Goal: Task Accomplishment & Management: Manage account settings

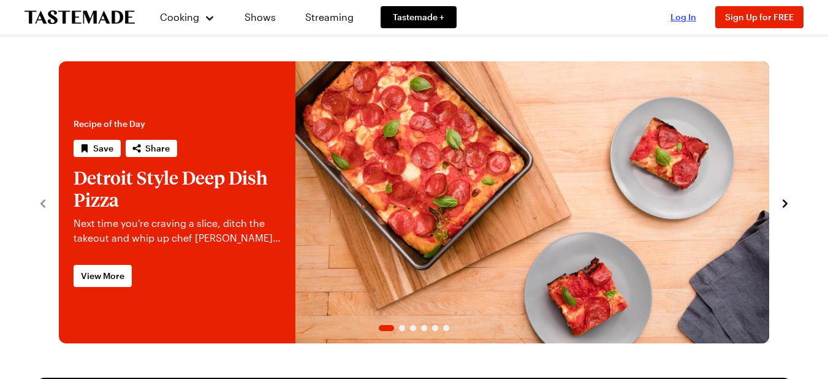
click at [684, 18] on span "Log In" at bounding box center [683, 17] width 26 height 10
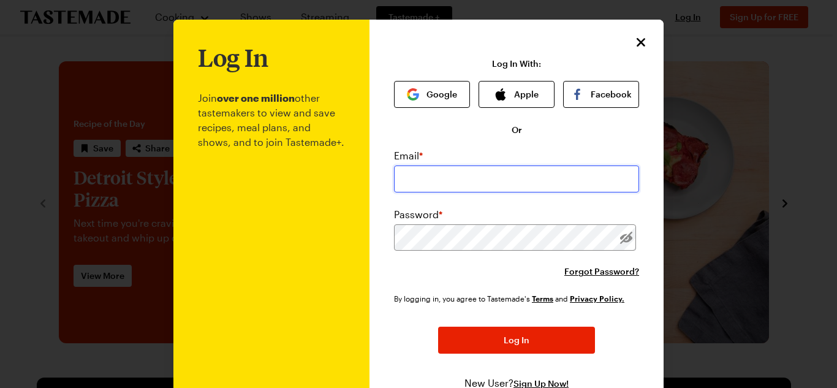
click at [456, 183] on input "email" at bounding box center [516, 178] width 245 height 27
type input "[PERSON_NAME][EMAIL_ADDRESS][PERSON_NAME][PERSON_NAME][DOMAIN_NAME]"
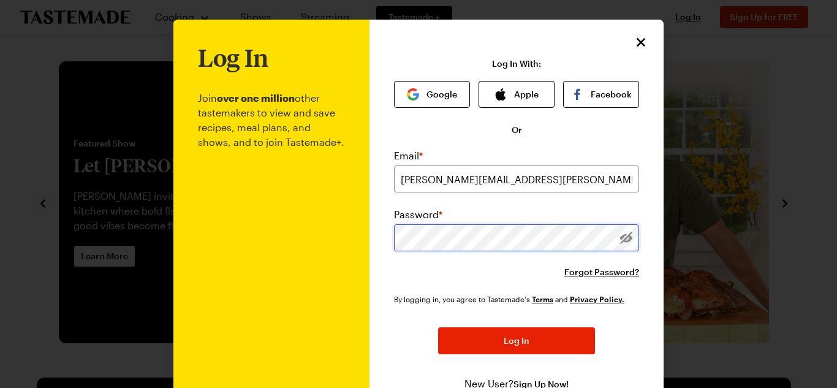
click at [438, 327] on button "Log In" at bounding box center [516, 340] width 157 height 27
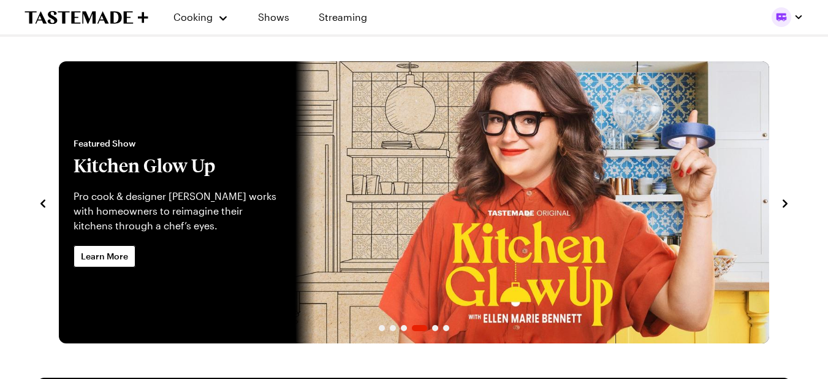
click at [40, 202] on icon "navigate to previous item" at bounding box center [43, 203] width 12 height 12
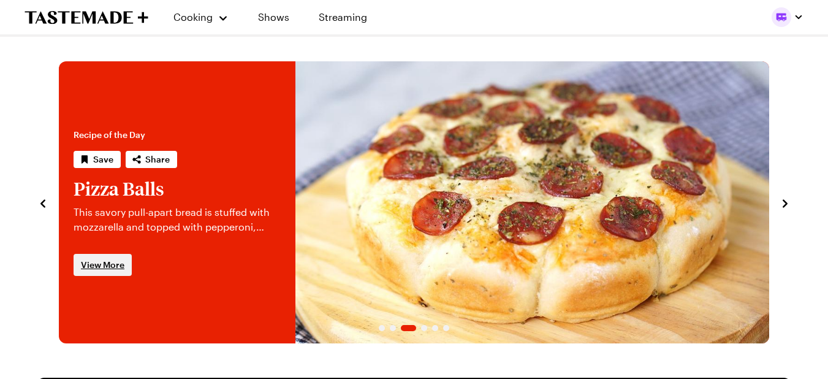
click at [116, 266] on span "View More" at bounding box center [103, 265] width 44 height 12
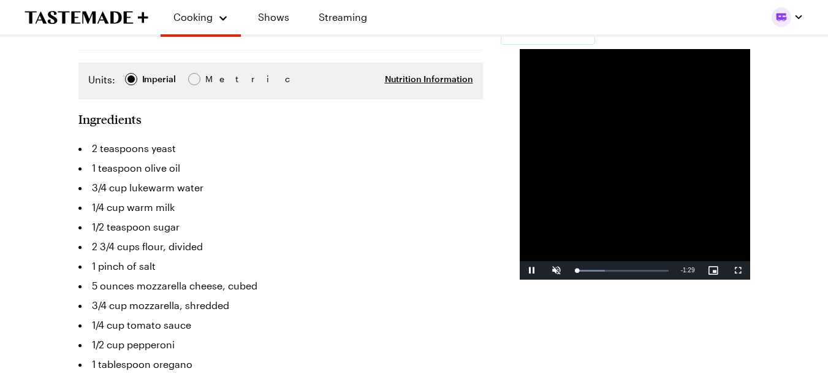
scroll to position [368, 0]
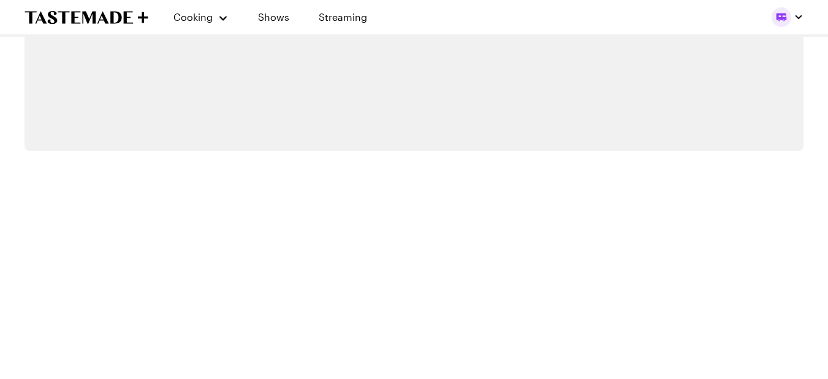
scroll to position [2083, 0]
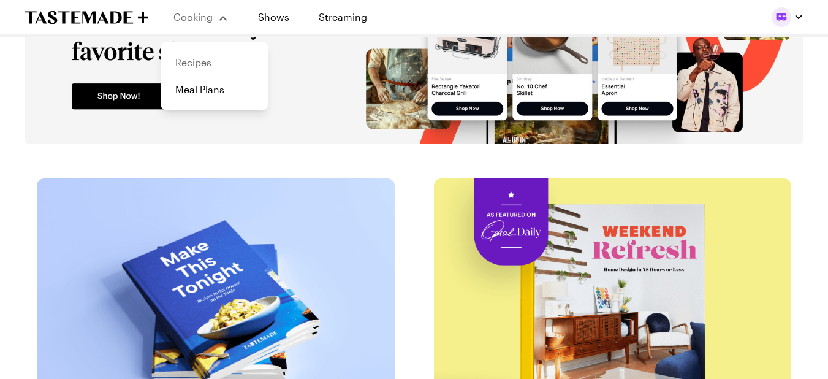
click at [199, 65] on link "Recipes" at bounding box center [214, 62] width 93 height 27
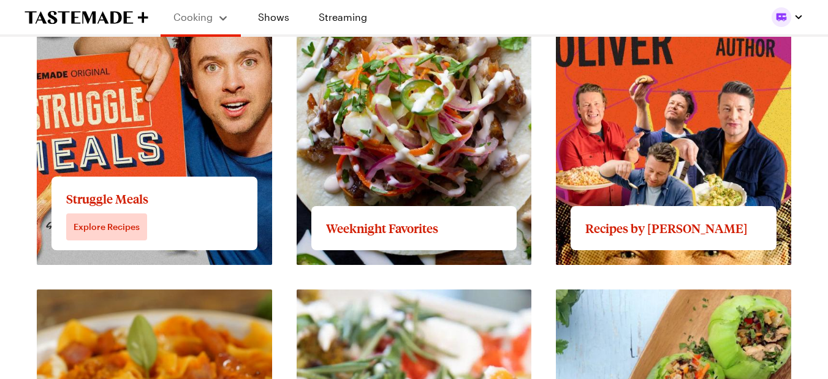
scroll to position [1164, 0]
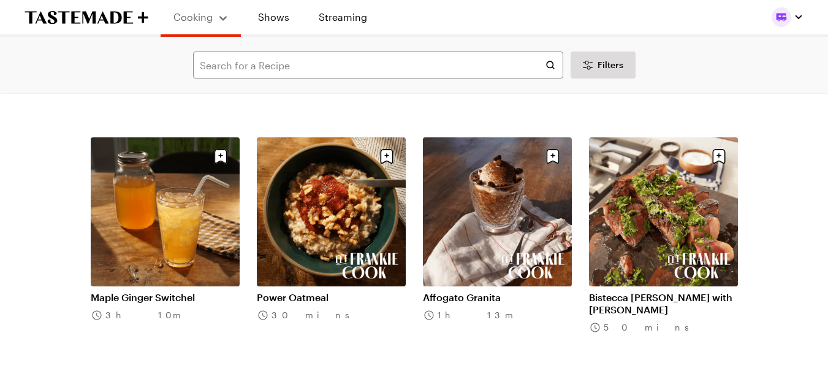
scroll to position [368, 0]
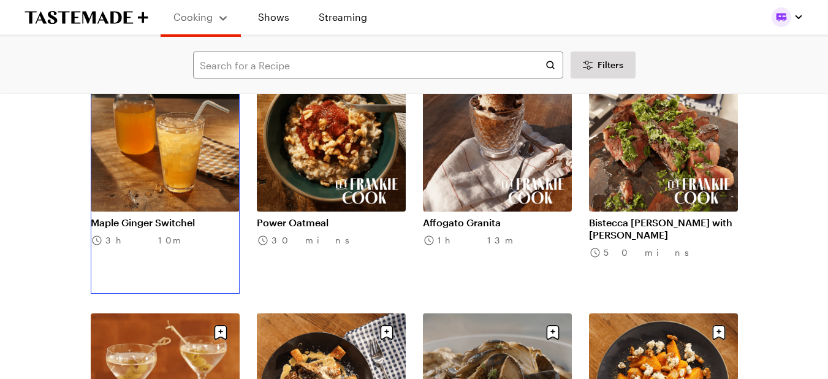
click at [178, 224] on link "Maple Ginger Switchel" at bounding box center [165, 222] width 149 height 12
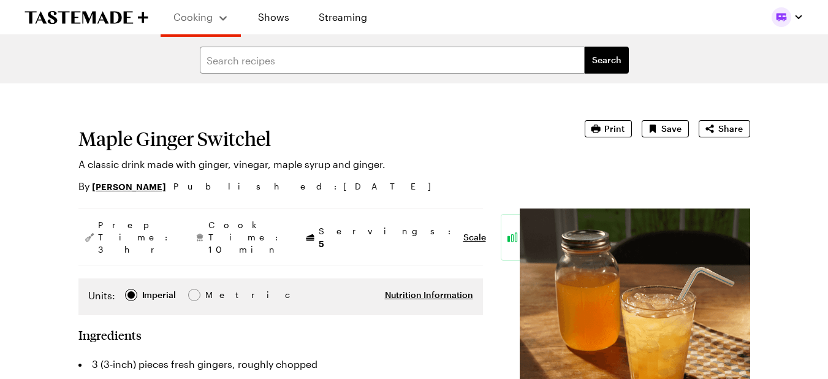
type textarea "x"
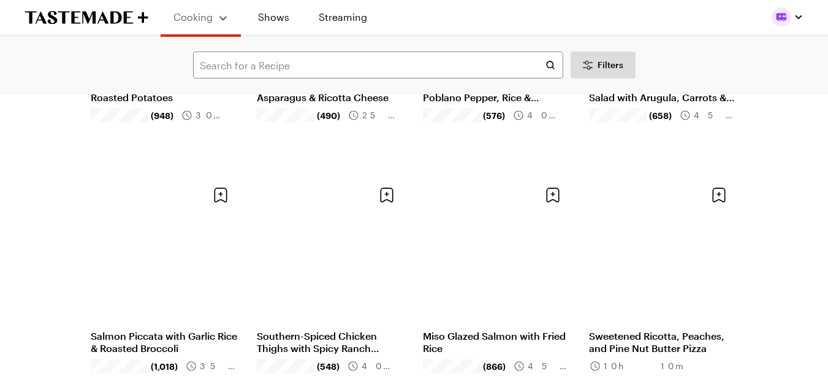
scroll to position [1287, 0]
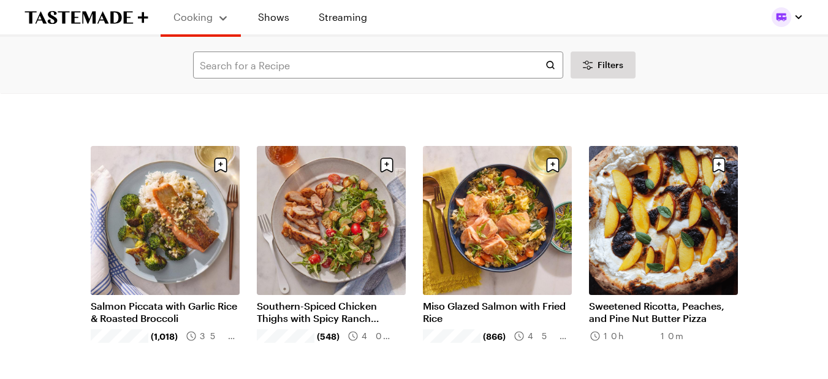
scroll to position [1164, 0]
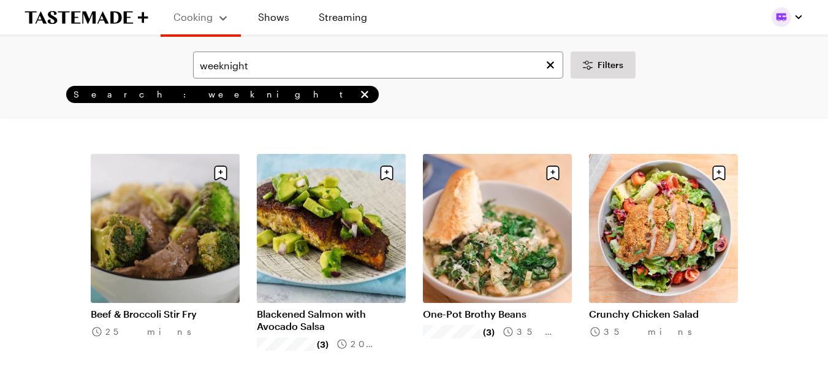
scroll to position [123, 0]
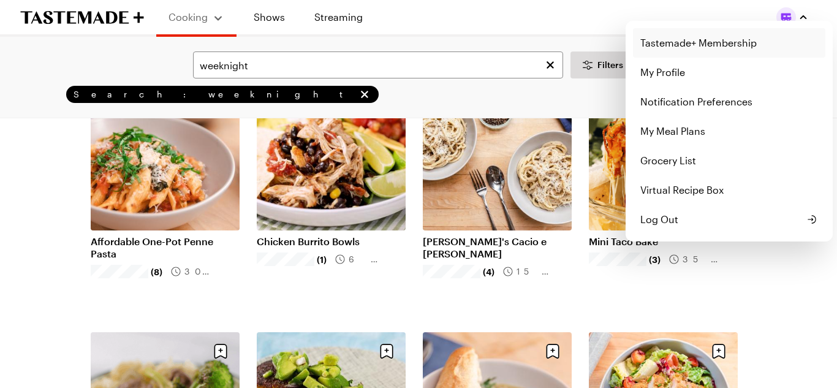
click at [726, 42] on link "Tastemade+ Membership" at bounding box center [729, 42] width 192 height 29
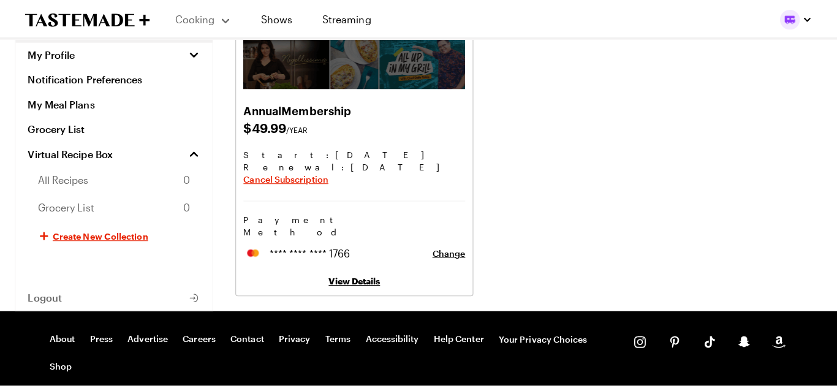
scroll to position [184, 0]
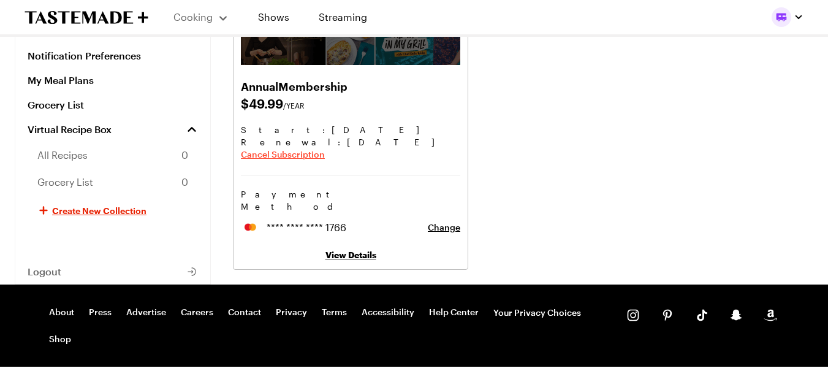
click at [289, 153] on span "Cancel Subscription" at bounding box center [283, 154] width 84 height 12
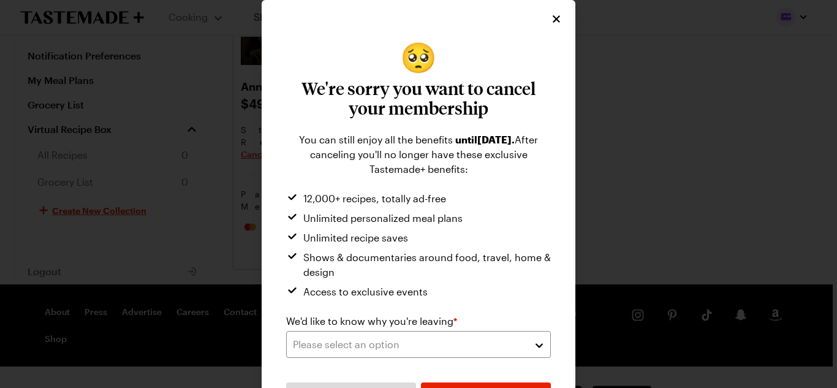
scroll to position [41, 0]
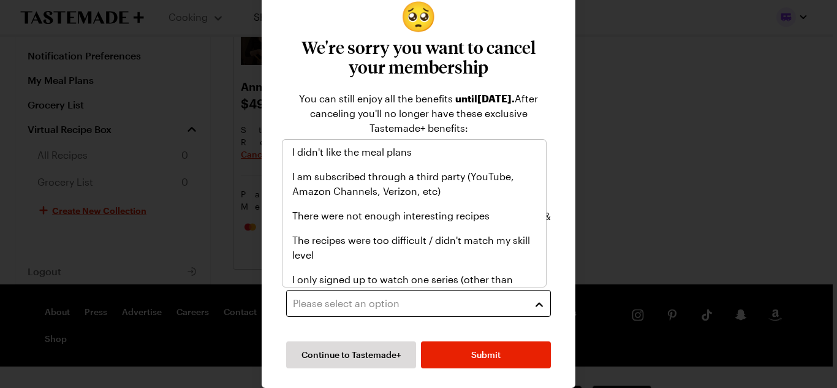
click at [538, 301] on button "Please select an option" at bounding box center [418, 303] width 265 height 27
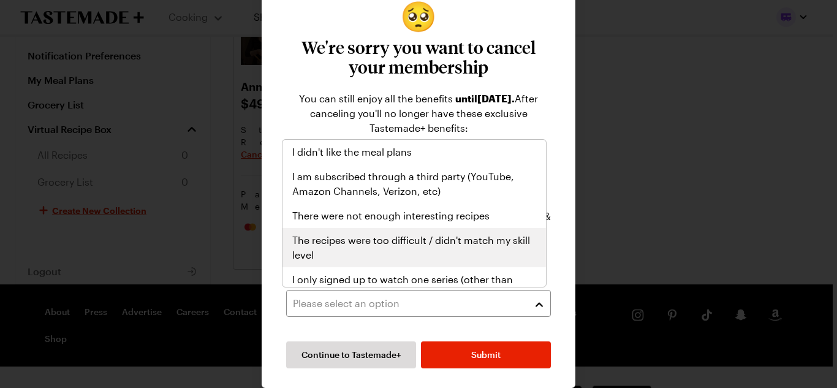
click at [487, 238] on span "The recipes were too difficult / didn't match my skill level" at bounding box center [414, 247] width 244 height 29
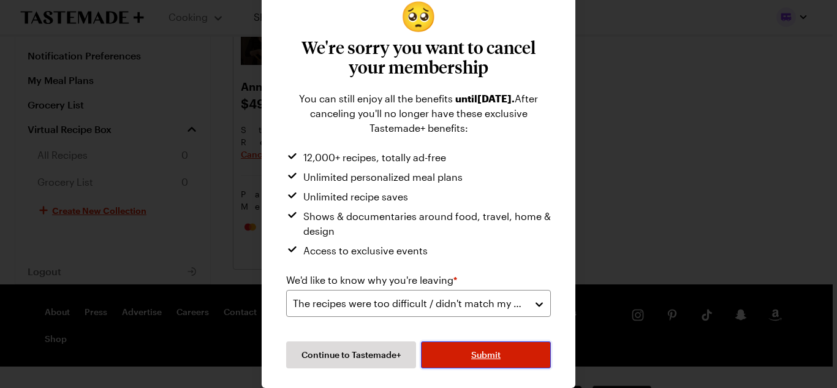
click at [475, 354] on span "Submit" at bounding box center [485, 355] width 29 height 12
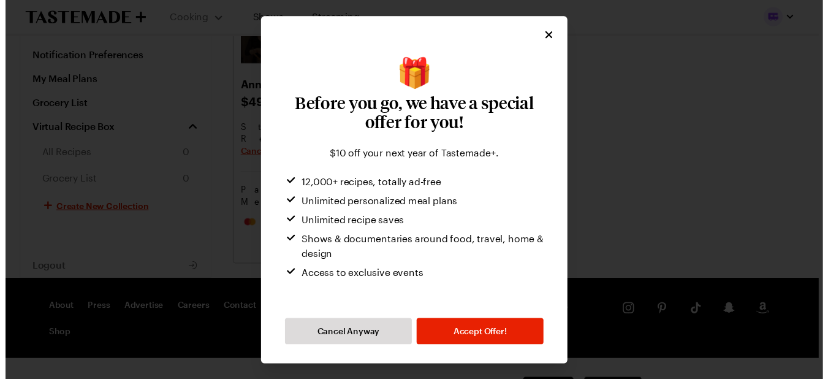
scroll to position [0, 0]
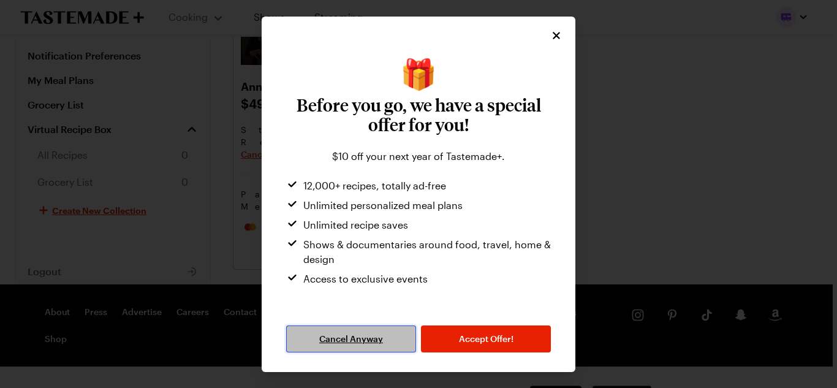
click at [354, 336] on span "Cancel Anyway" at bounding box center [351, 339] width 64 height 12
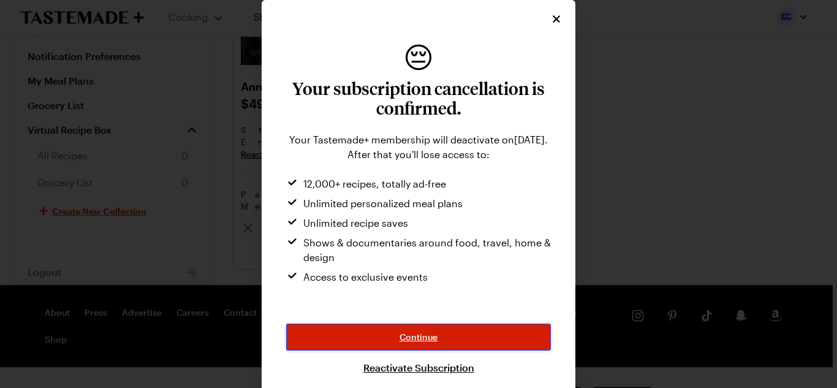
click at [428, 325] on button "Continue" at bounding box center [418, 337] width 265 height 27
